Goal: Information Seeking & Learning: Check status

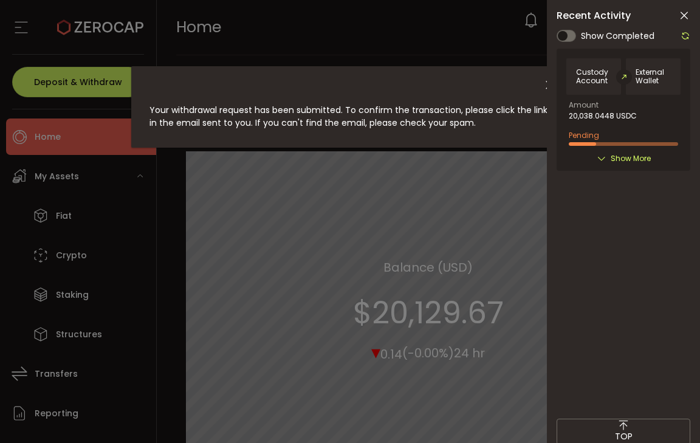
click at [683, 15] on icon at bounding box center [684, 16] width 12 height 12
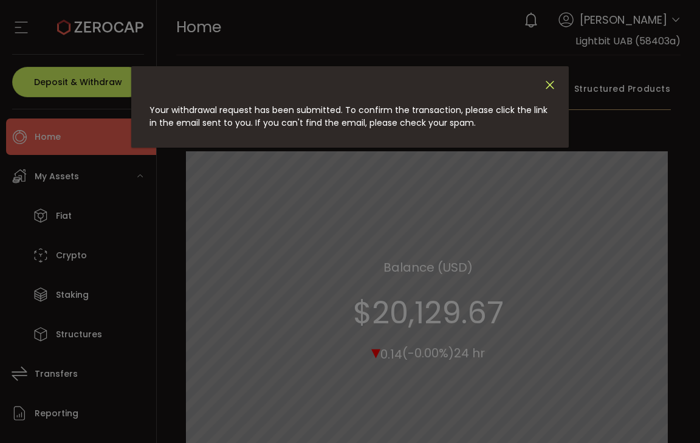
click at [553, 84] on icon "Close" at bounding box center [549, 84] width 13 height 13
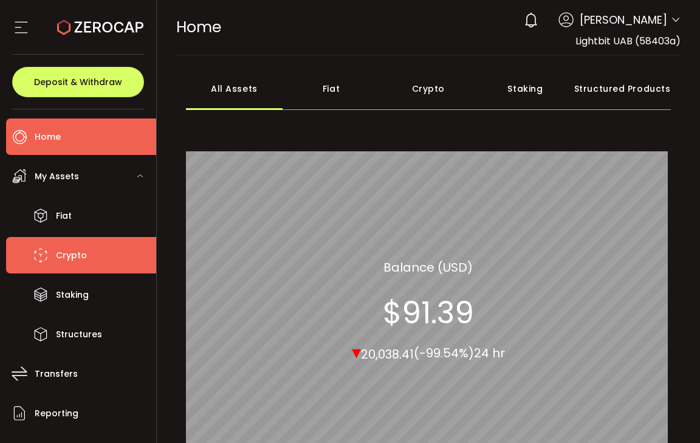
click at [88, 241] on li "Crypto" at bounding box center [81, 255] width 150 height 36
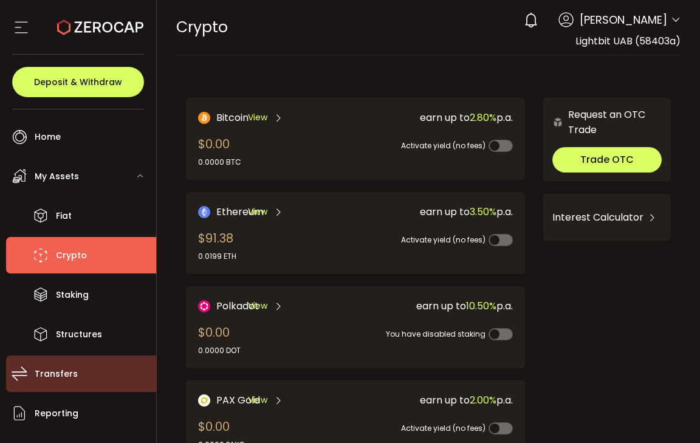
scroll to position [61, 0]
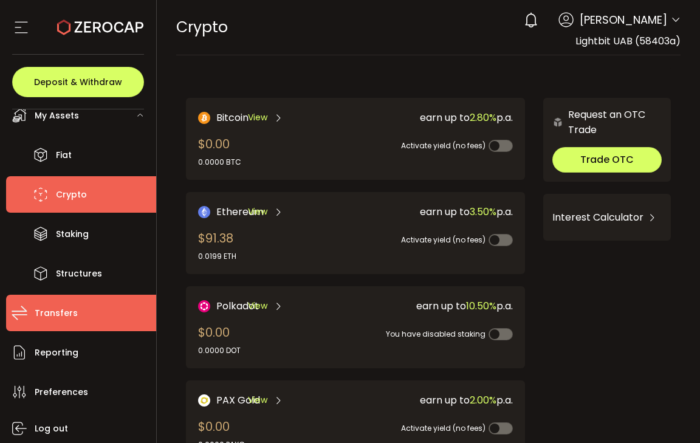
click at [98, 310] on li "Transfers" at bounding box center [81, 313] width 150 height 36
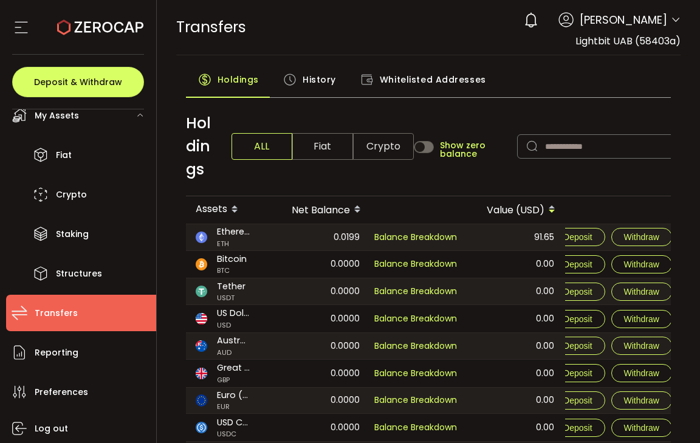
click at [323, 78] on span "History" at bounding box center [319, 79] width 33 height 24
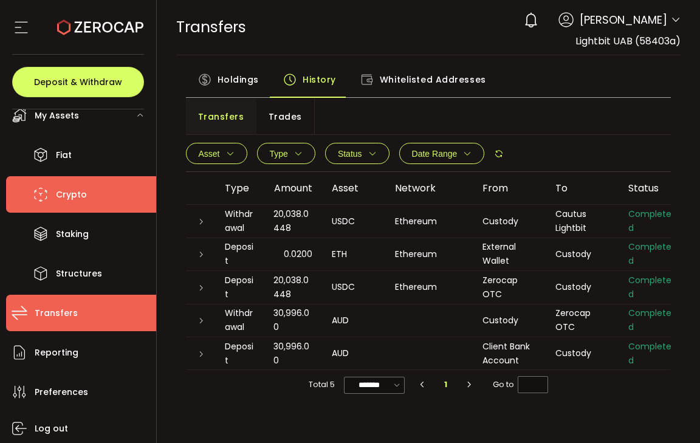
click at [73, 200] on span "Crypto" at bounding box center [71, 195] width 31 height 18
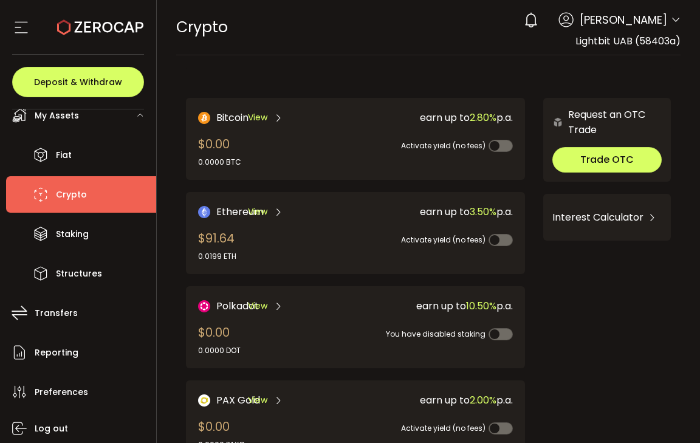
click at [248, 208] on span "View" at bounding box center [257, 211] width 19 height 13
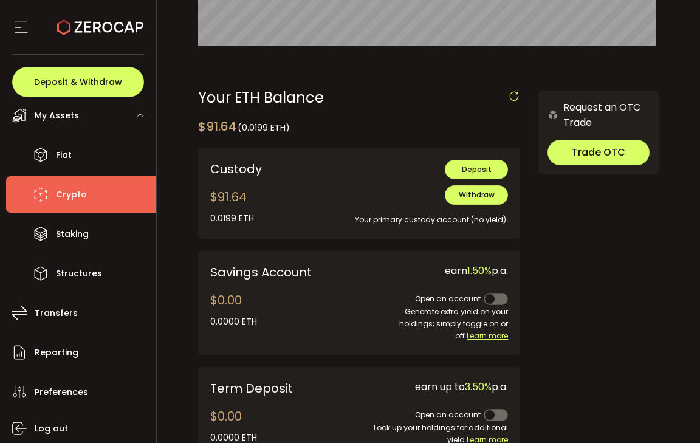
scroll to position [275, 0]
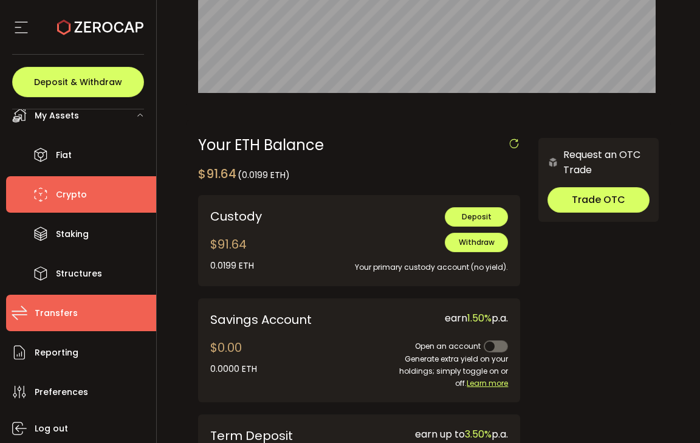
click at [79, 304] on li "Transfers" at bounding box center [81, 313] width 150 height 36
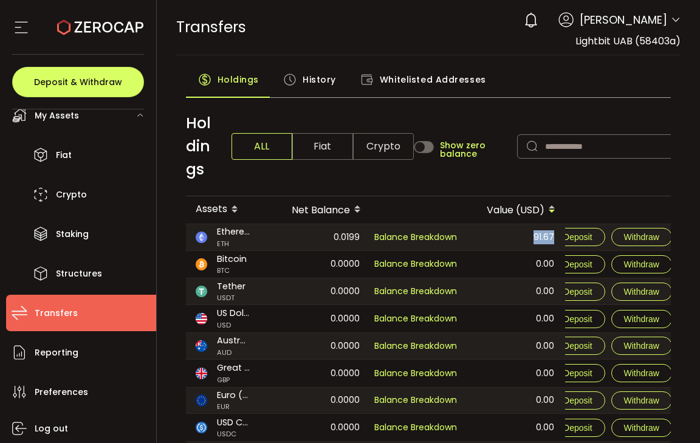
drag, startPoint x: 555, startPoint y: 236, endPoint x: 535, endPoint y: 239, distance: 20.8
click at [535, 239] on div "91.67" at bounding box center [516, 237] width 96 height 26
click at [401, 149] on span "Crypto" at bounding box center [383, 146] width 61 height 27
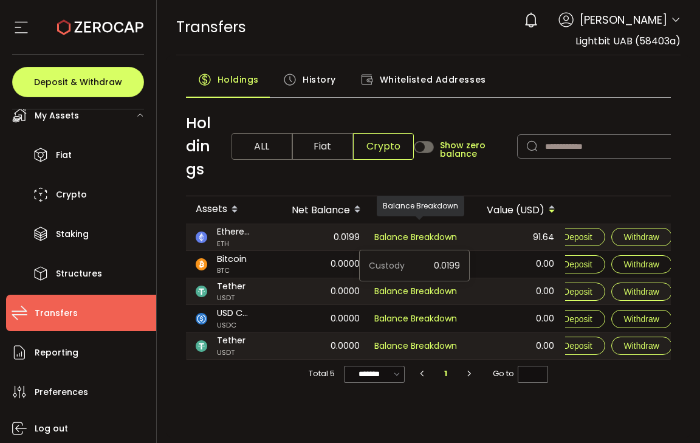
click at [427, 235] on span "Balance Breakdown" at bounding box center [415, 237] width 83 height 12
click at [402, 91] on span "Whitelisted Addresses" at bounding box center [433, 79] width 106 height 24
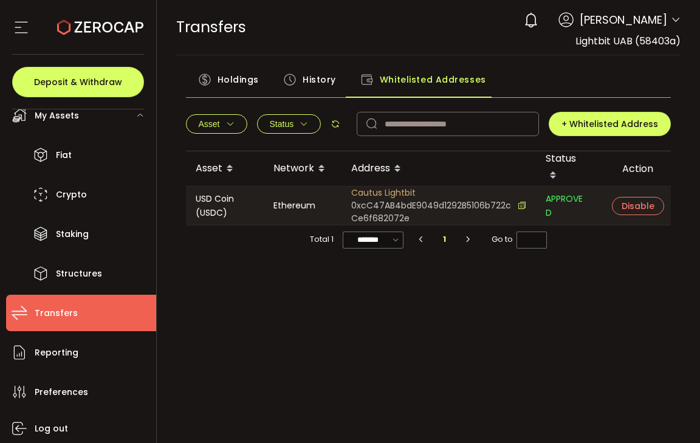
click at [306, 81] on span "History" at bounding box center [319, 79] width 33 height 24
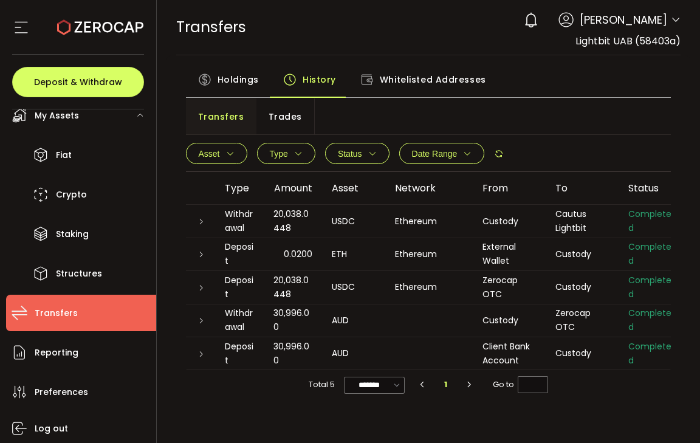
click at [244, 78] on span "Holdings" at bounding box center [238, 79] width 41 height 24
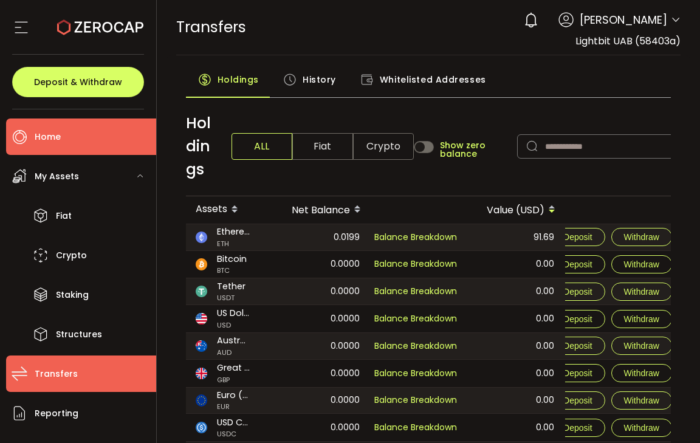
click at [90, 141] on li "Home" at bounding box center [81, 136] width 150 height 36
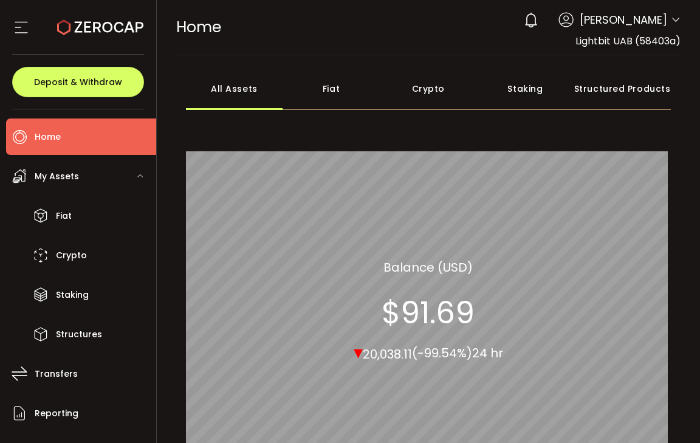
click at [81, 143] on li "Home" at bounding box center [81, 136] width 150 height 36
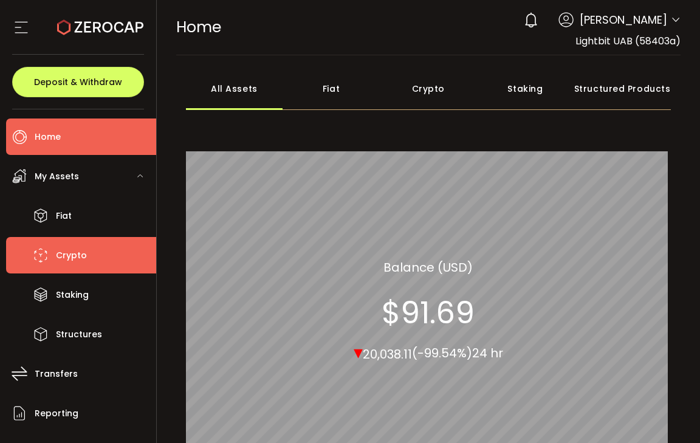
click at [71, 259] on span "Crypto" at bounding box center [71, 256] width 31 height 18
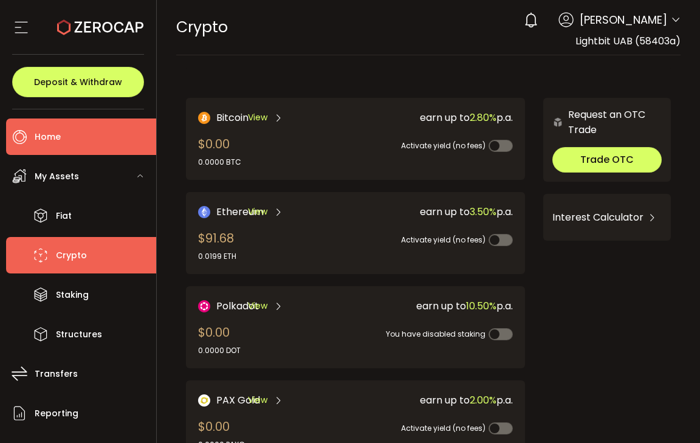
click at [105, 126] on li "Home" at bounding box center [81, 136] width 150 height 36
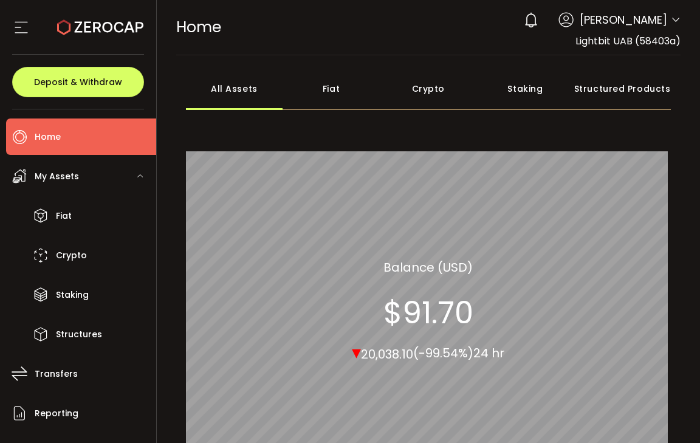
click at [445, 96] on div "Crypto" at bounding box center [428, 88] width 97 height 43
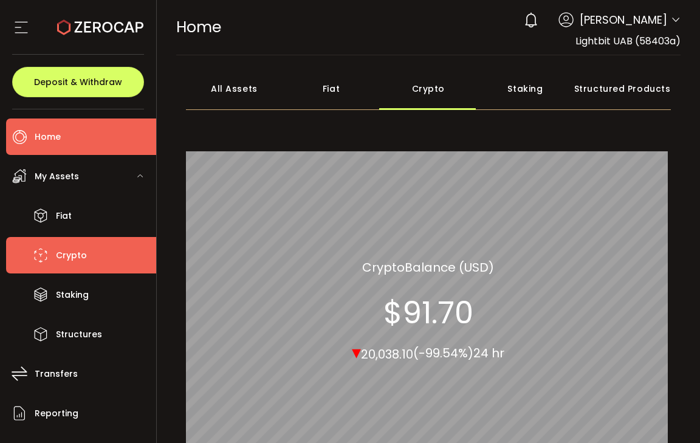
click at [66, 268] on li "Crypto" at bounding box center [81, 255] width 150 height 36
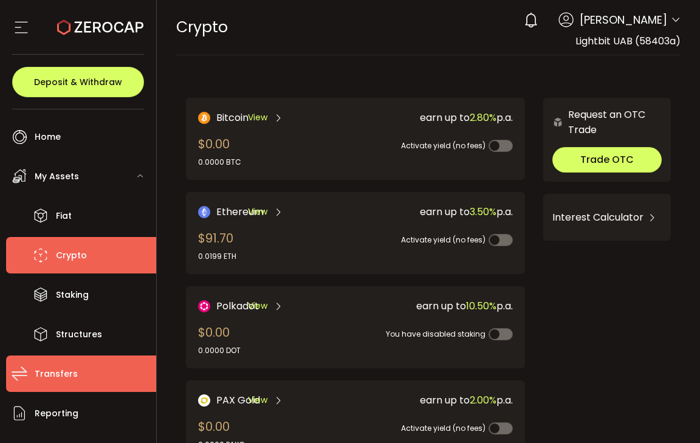
click at [62, 377] on span "Transfers" at bounding box center [56, 374] width 43 height 18
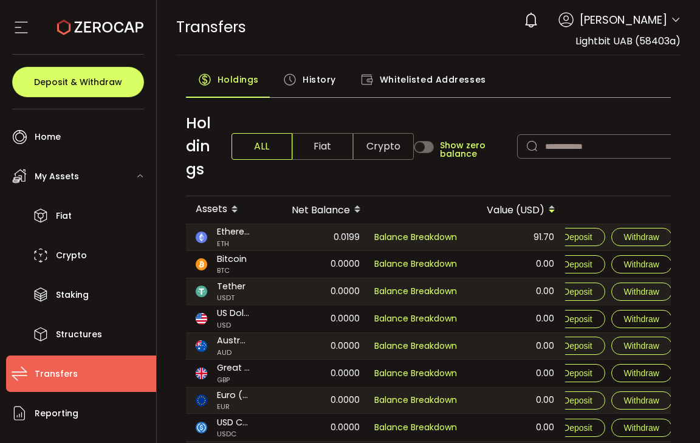
click at [317, 84] on span "History" at bounding box center [319, 79] width 33 height 24
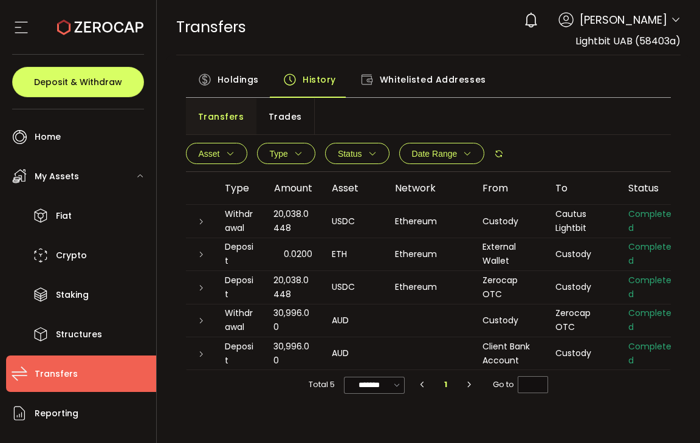
drag, startPoint x: 301, startPoint y: 229, endPoint x: 268, endPoint y: 215, distance: 35.7
click at [268, 215] on div "20,038.0448" at bounding box center [293, 221] width 58 height 28
copy span "20,038.0448"
